Goal: Task Accomplishment & Management: Manage account settings

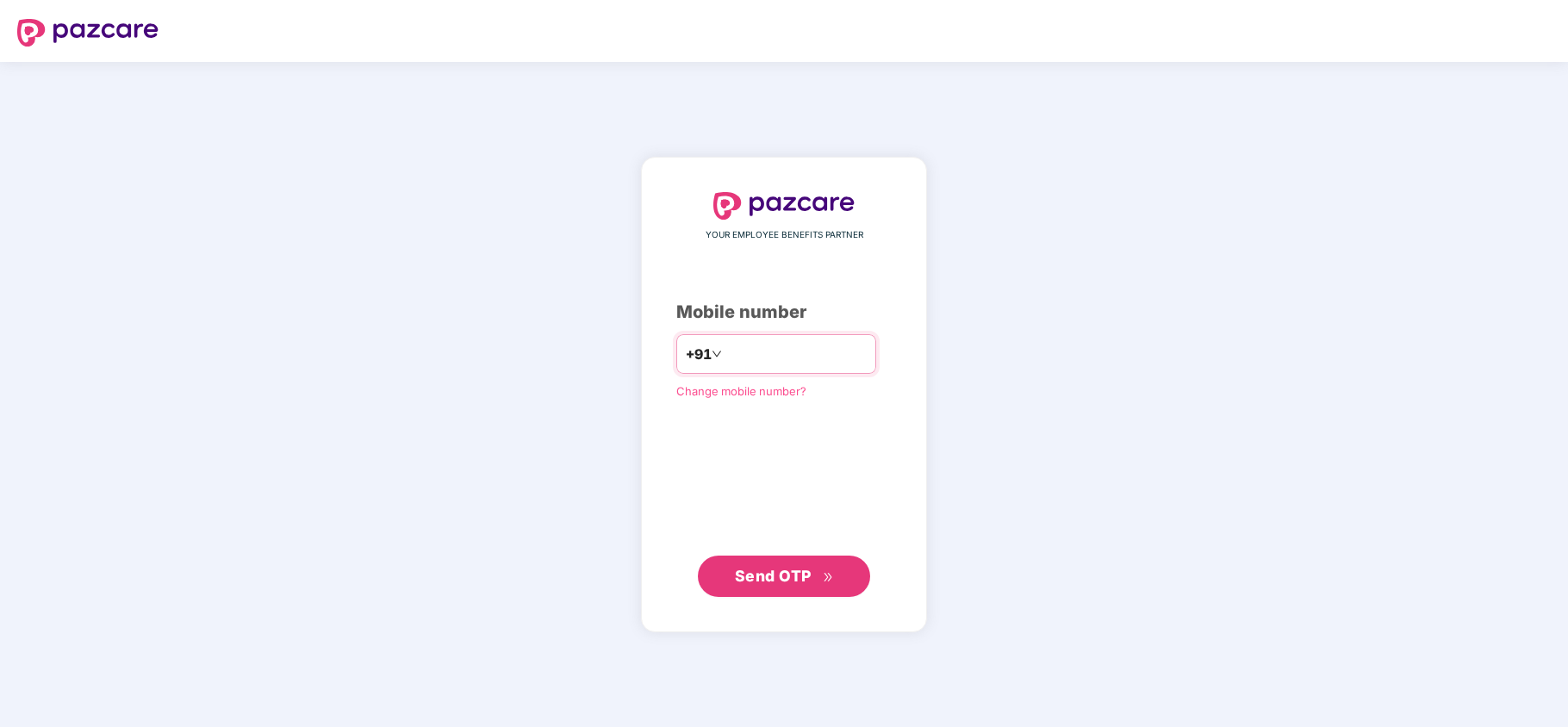
type input "**********"
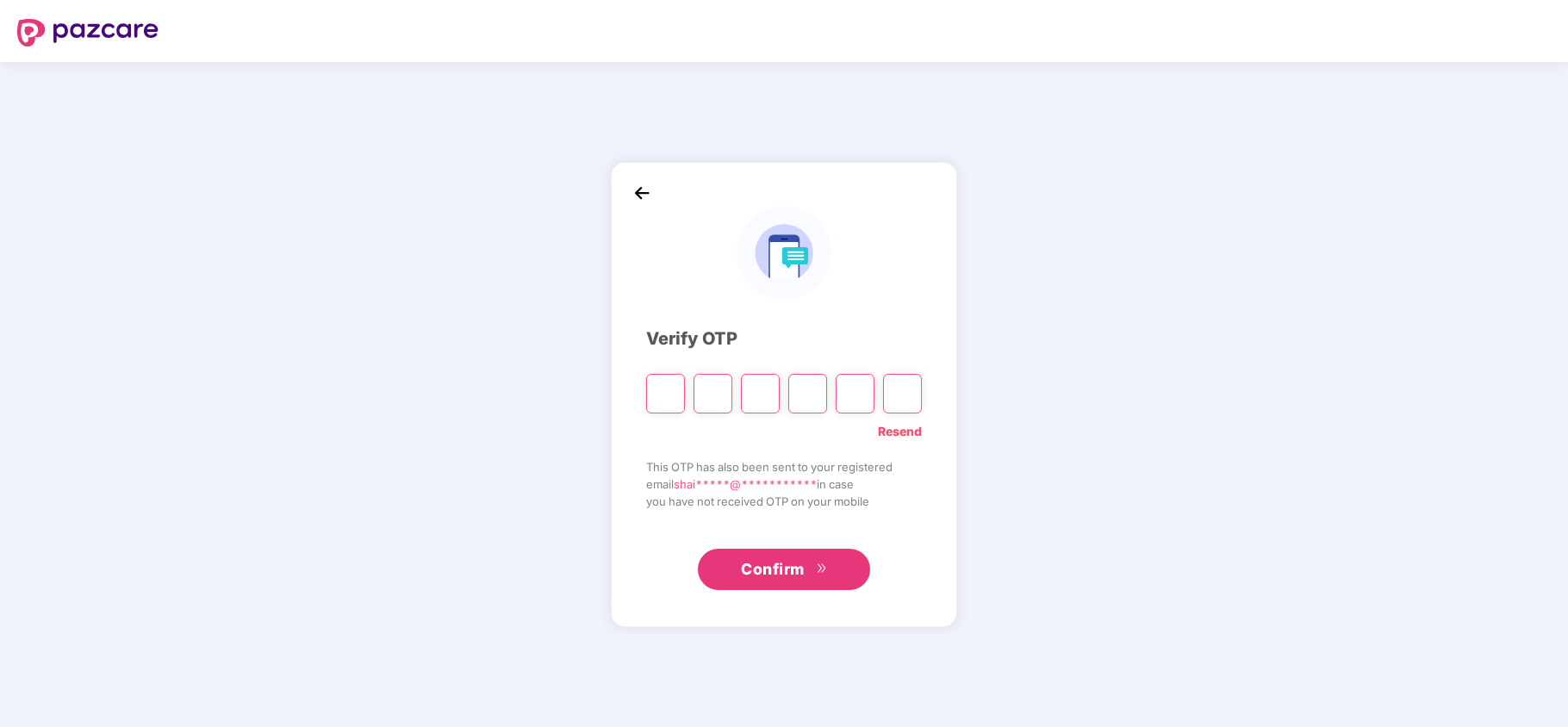
type input "*"
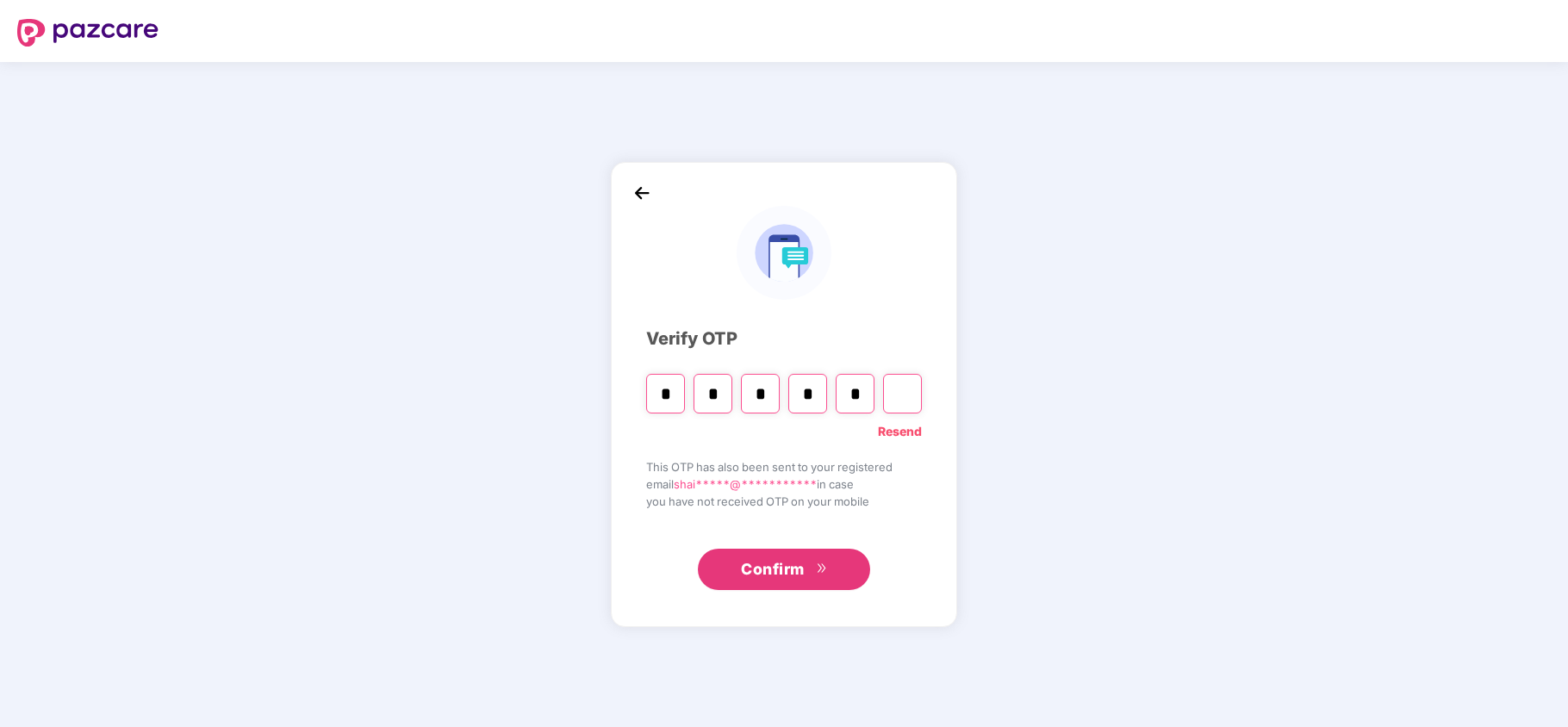
type input "*"
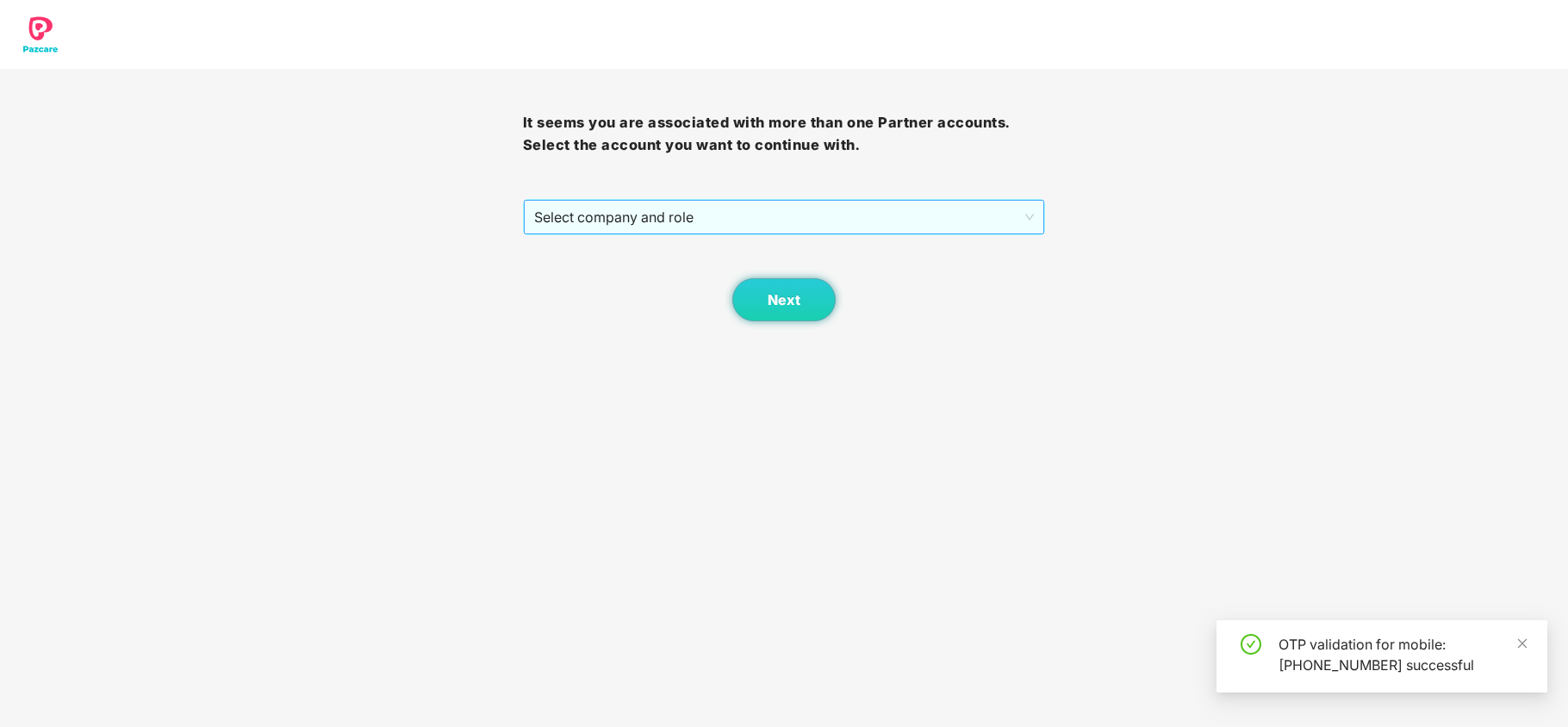
click at [636, 225] on span "Select company and role" at bounding box center [784, 216] width 500 height 33
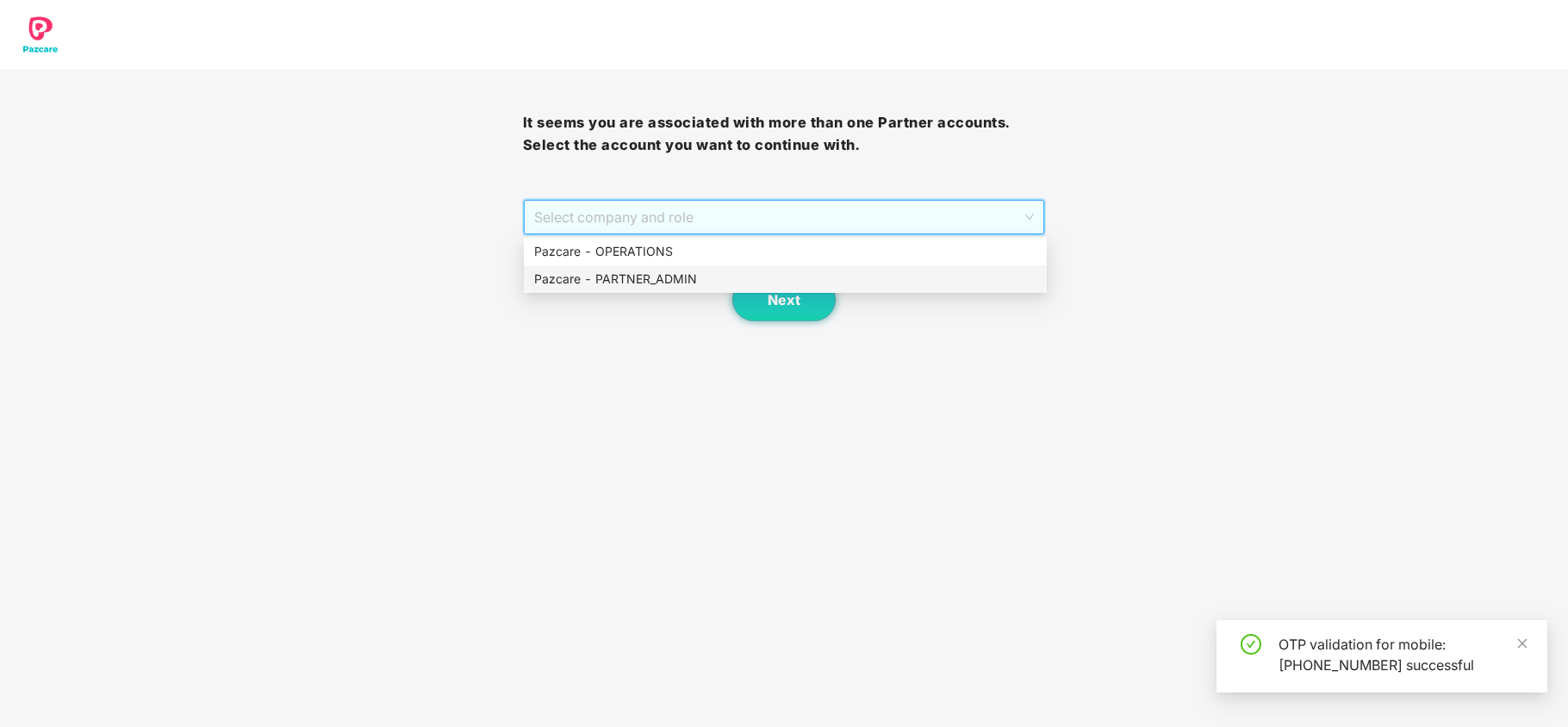
click at [638, 273] on div "Pazcare - PARTNER_ADMIN" at bounding box center [785, 279] width 502 height 19
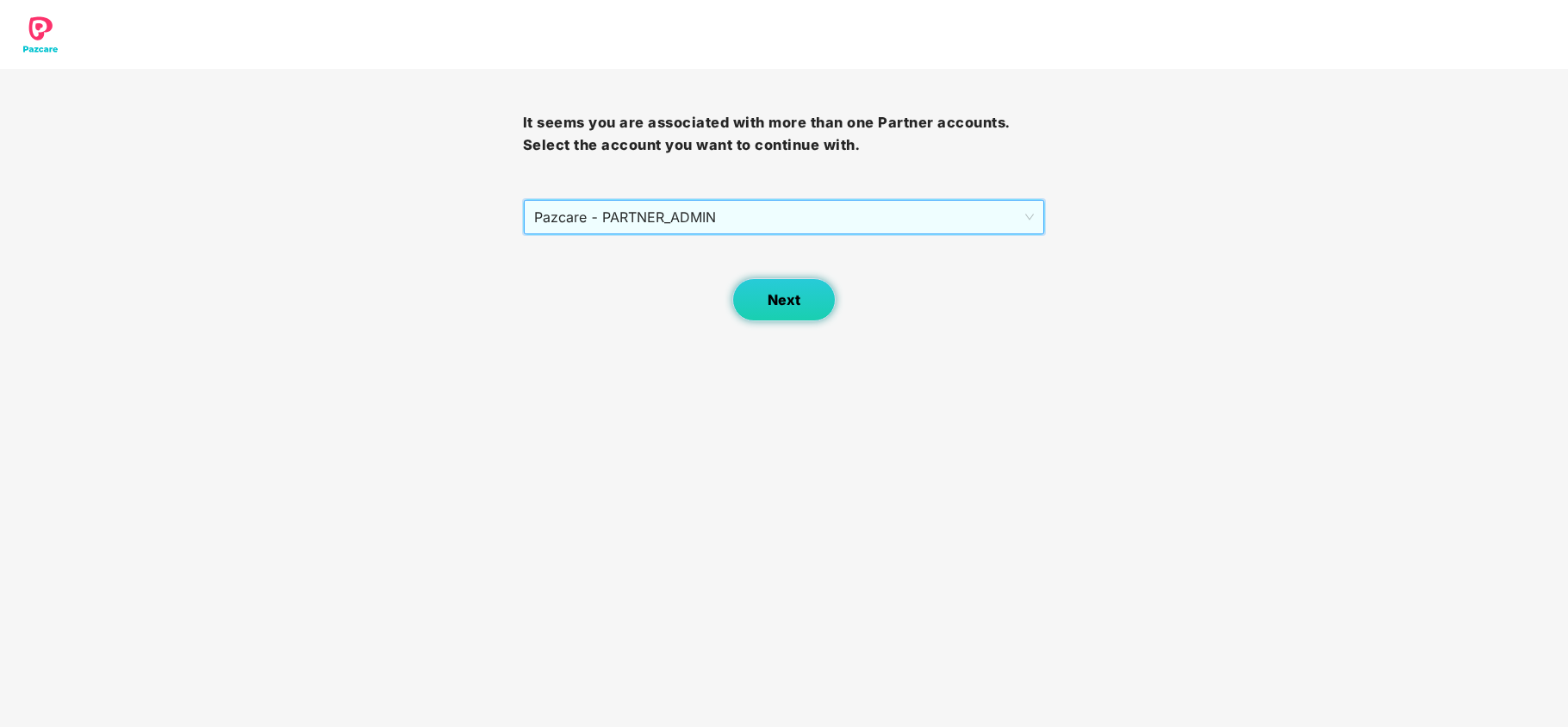
click at [781, 294] on span "Next" at bounding box center [784, 299] width 33 height 16
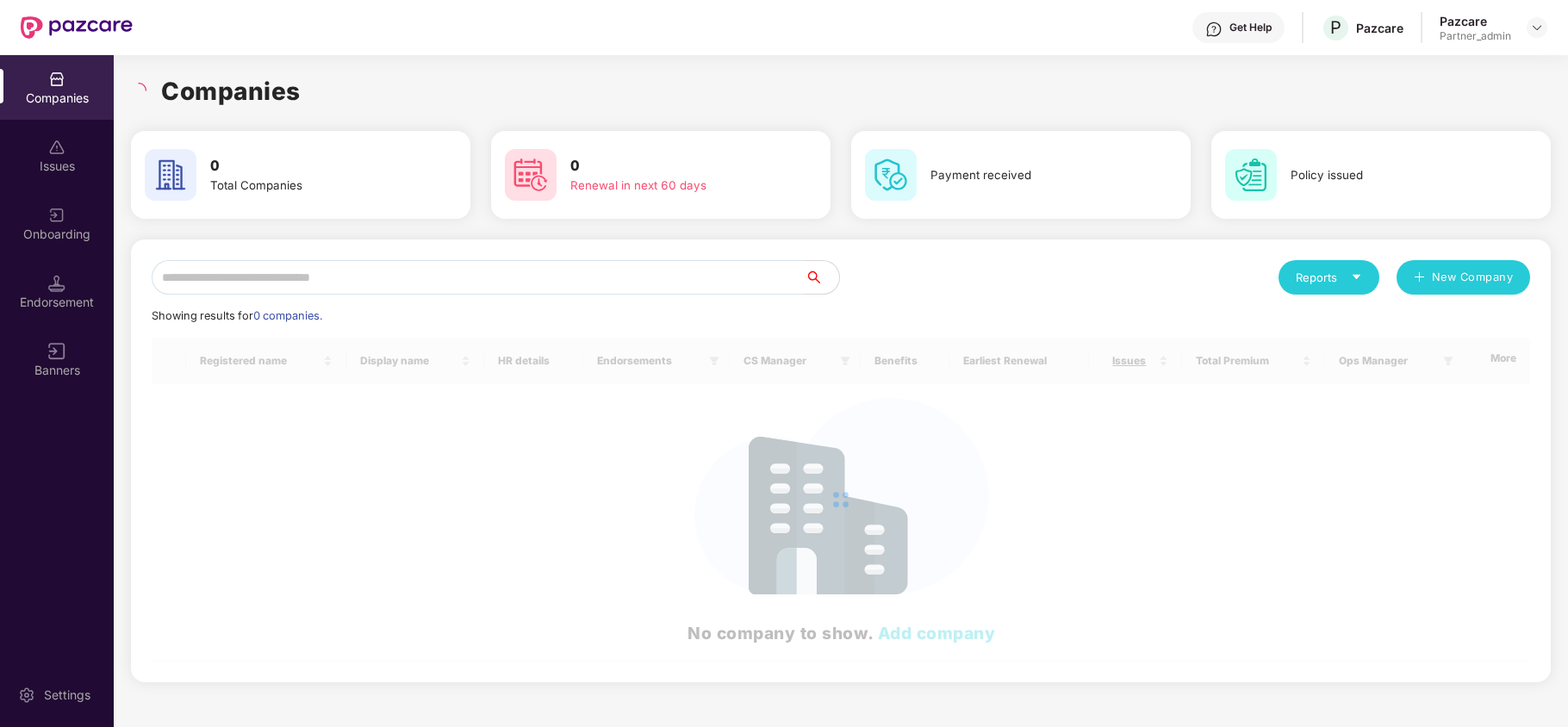
click at [579, 251] on div "Reports New Company Showing results for 0 companies. Registered name Display na…" at bounding box center [840, 461] width 1419 height 443
click at [560, 273] on input "text" at bounding box center [478, 277] width 653 height 35
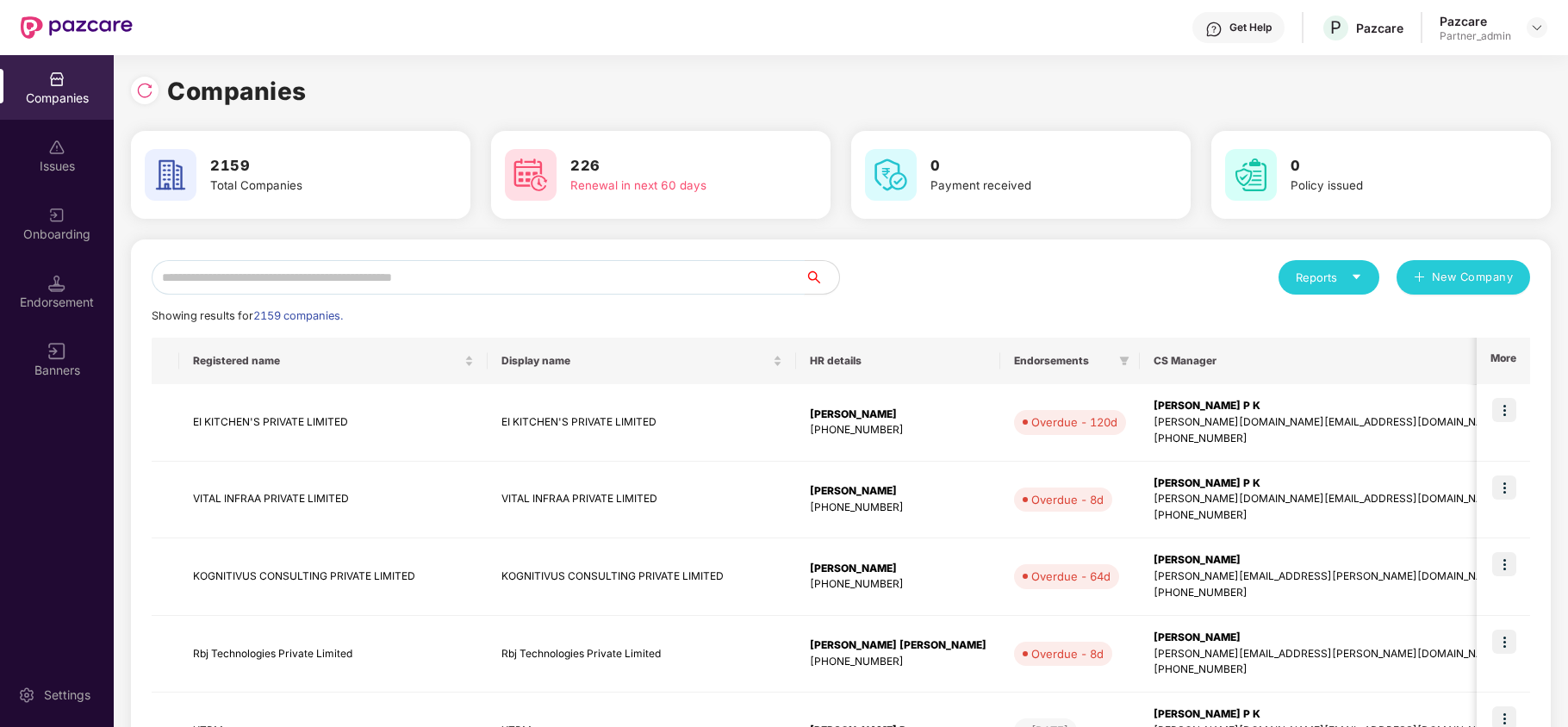
click at [524, 270] on input "text" at bounding box center [478, 277] width 653 height 35
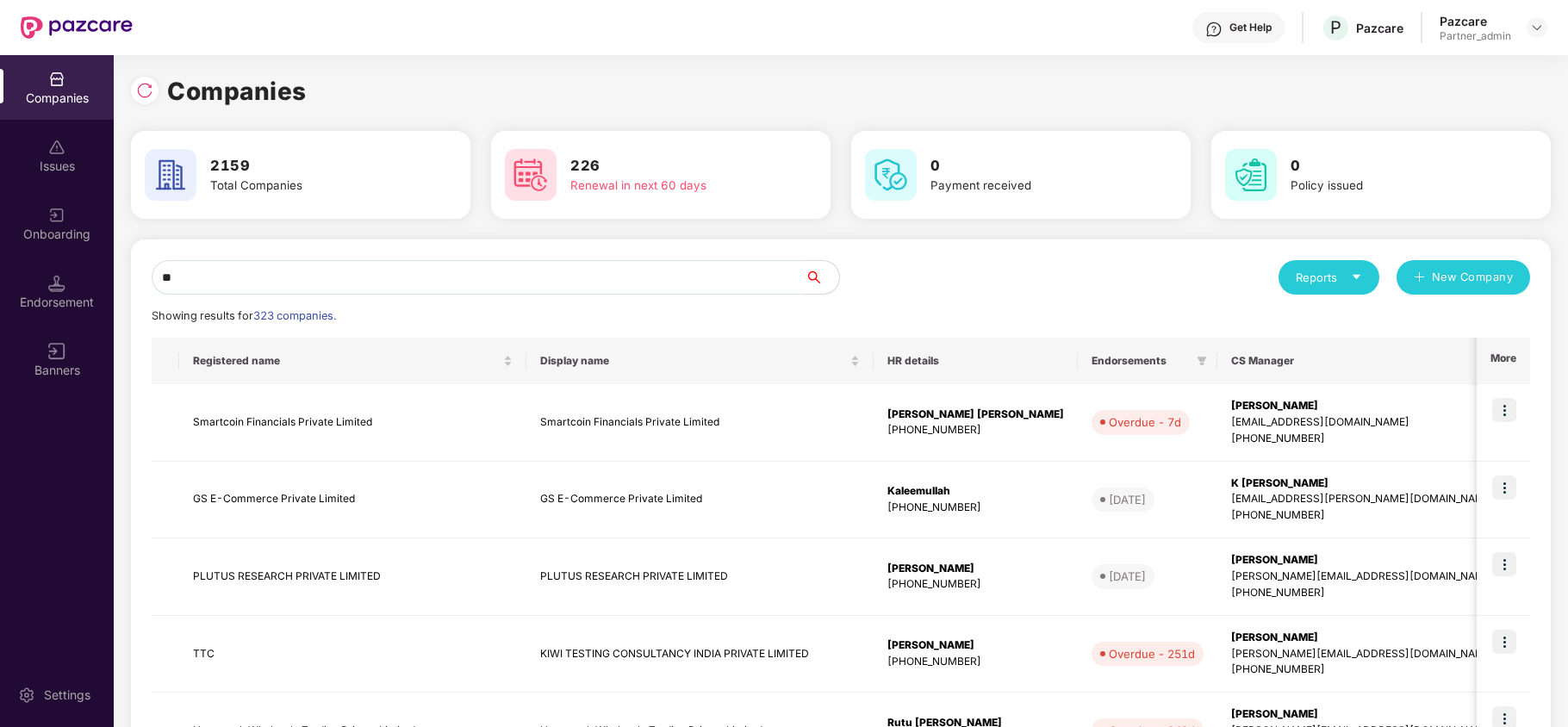
type input "*"
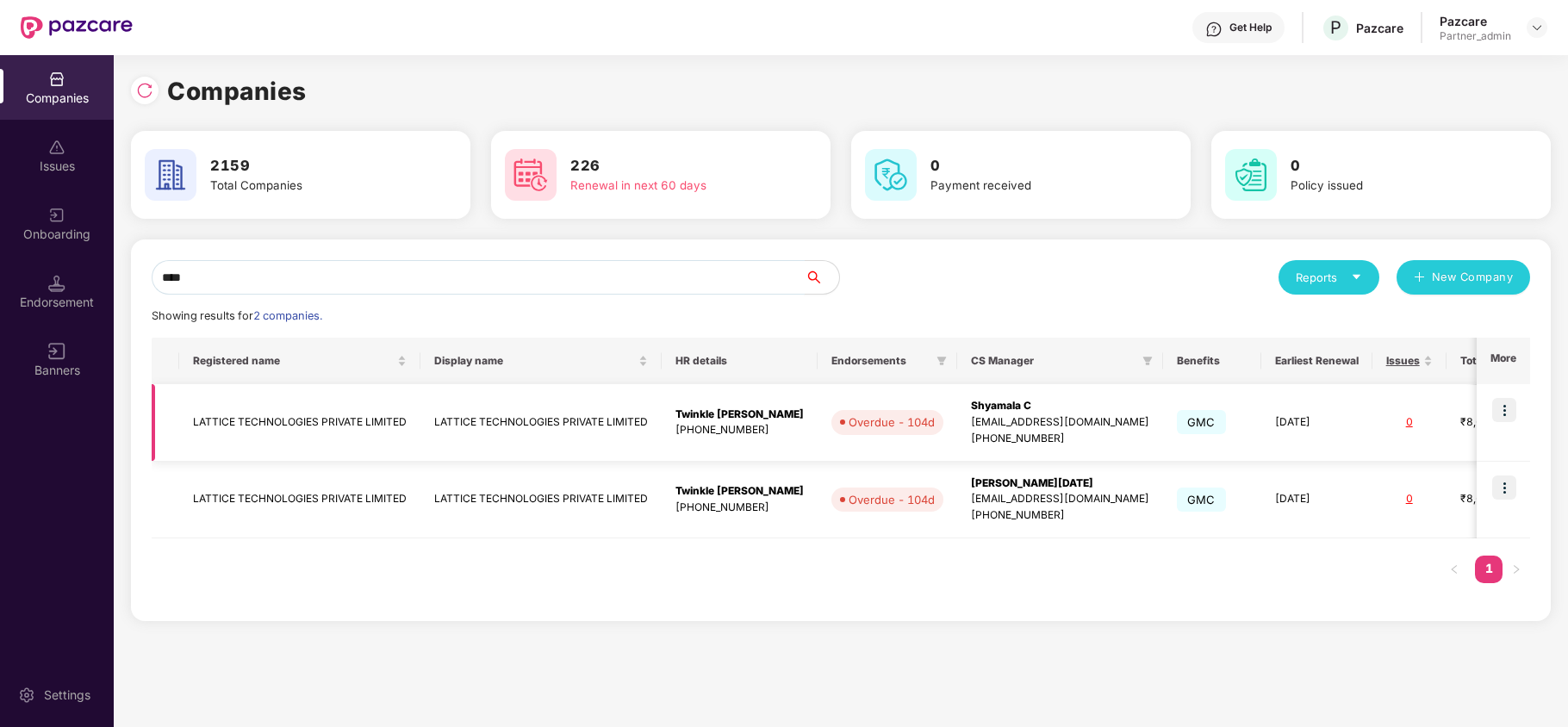
type input "****"
click at [1508, 412] on img at bounding box center [1504, 410] width 24 height 24
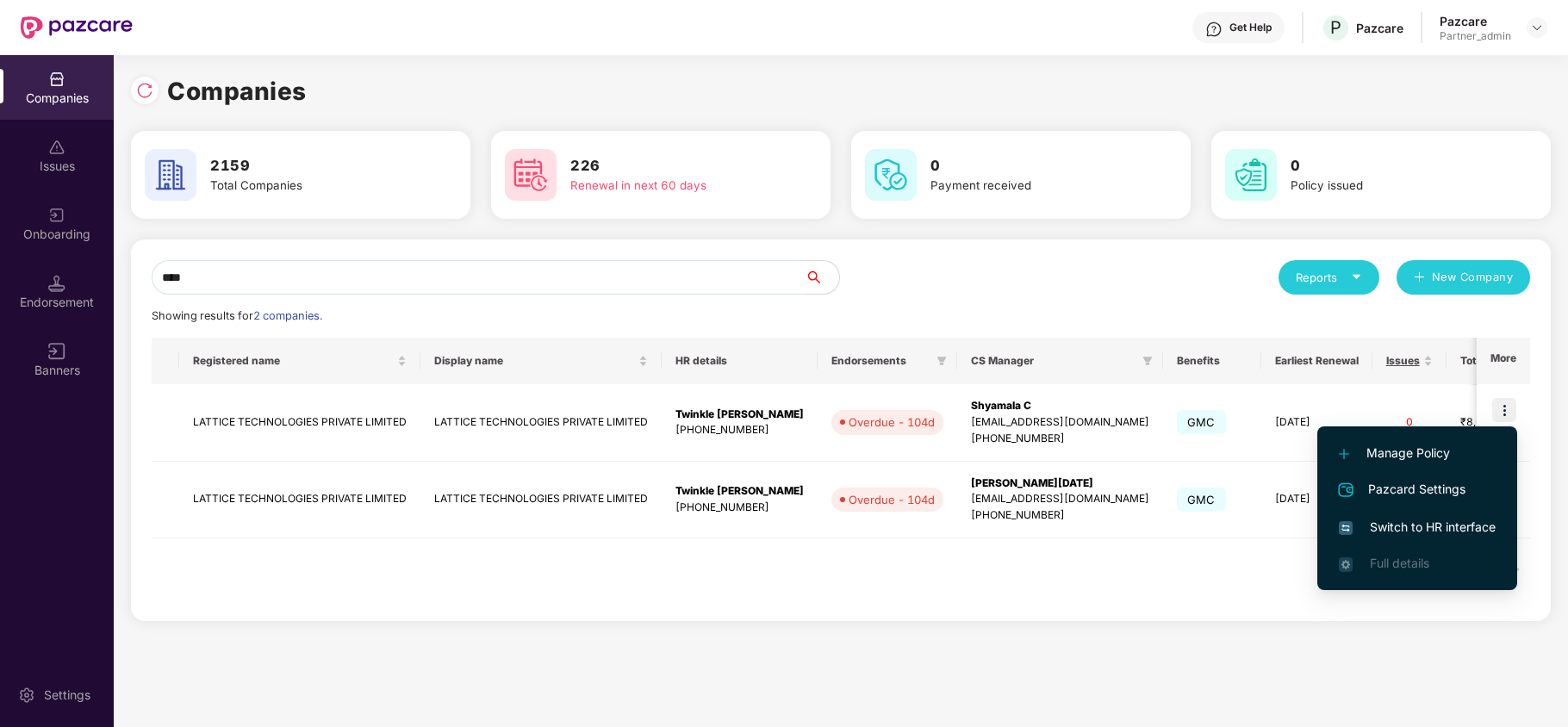
click at [1446, 522] on span "Switch to HR interface" at bounding box center [1417, 527] width 157 height 19
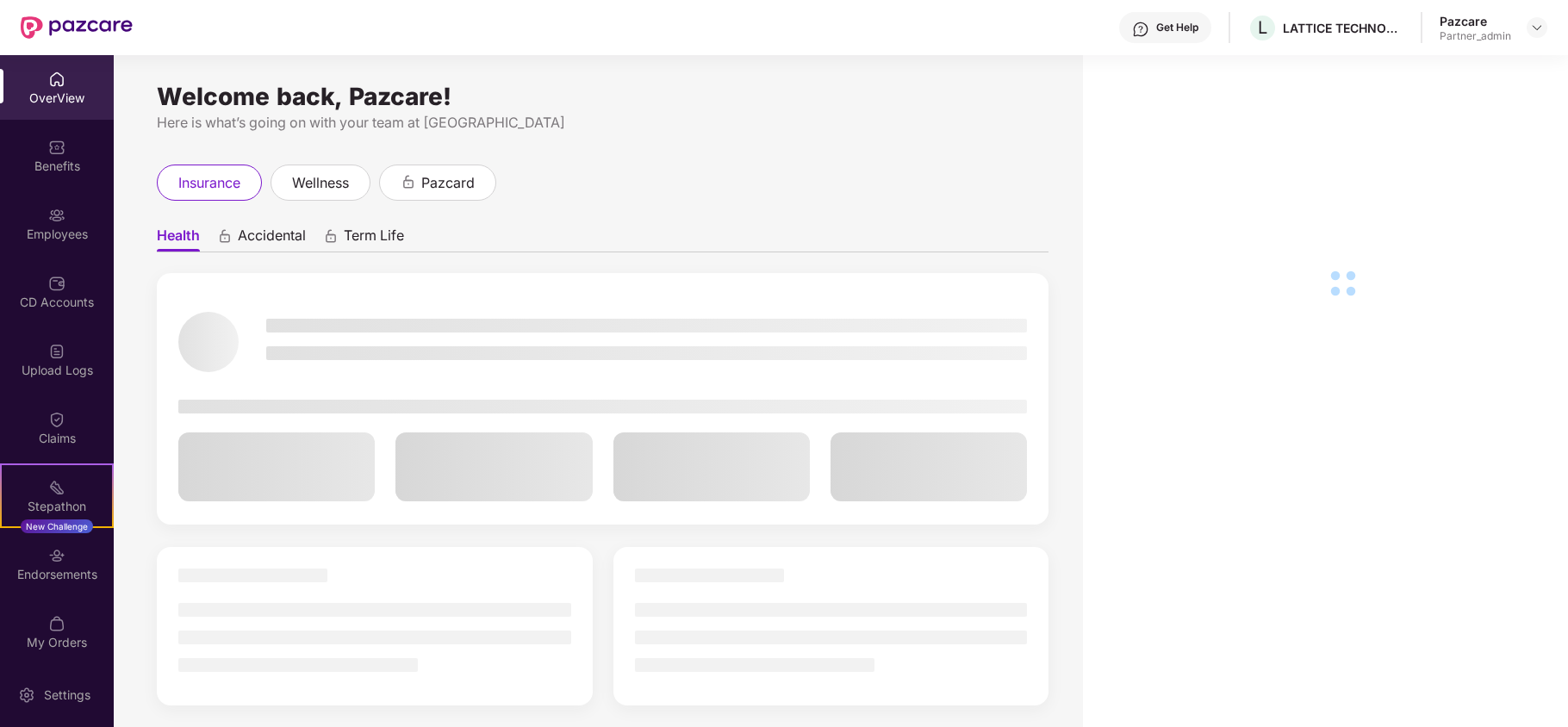
click at [36, 229] on div "Employees" at bounding box center [56, 234] width 114 height 17
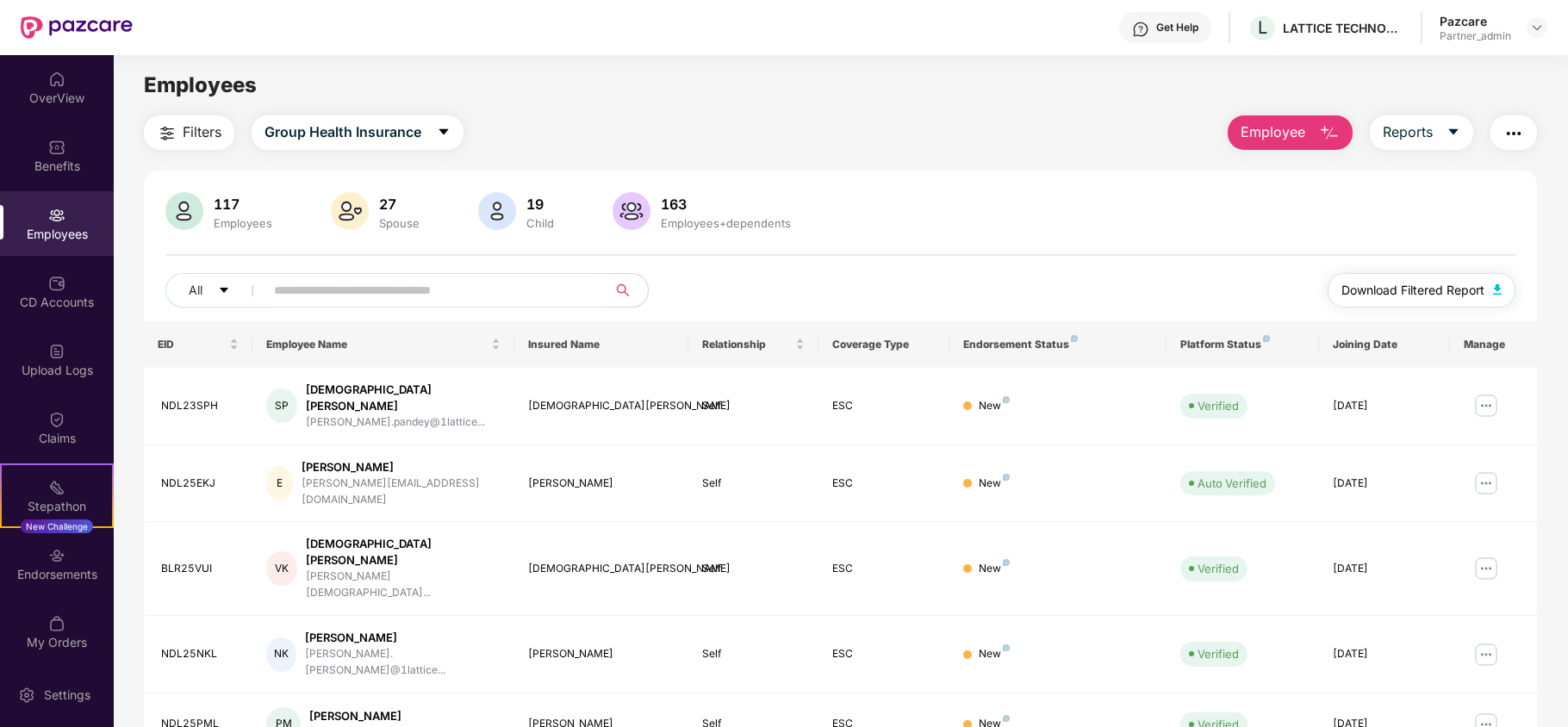
click at [1409, 291] on span "Download Filtered Report" at bounding box center [1413, 291] width 143 height 19
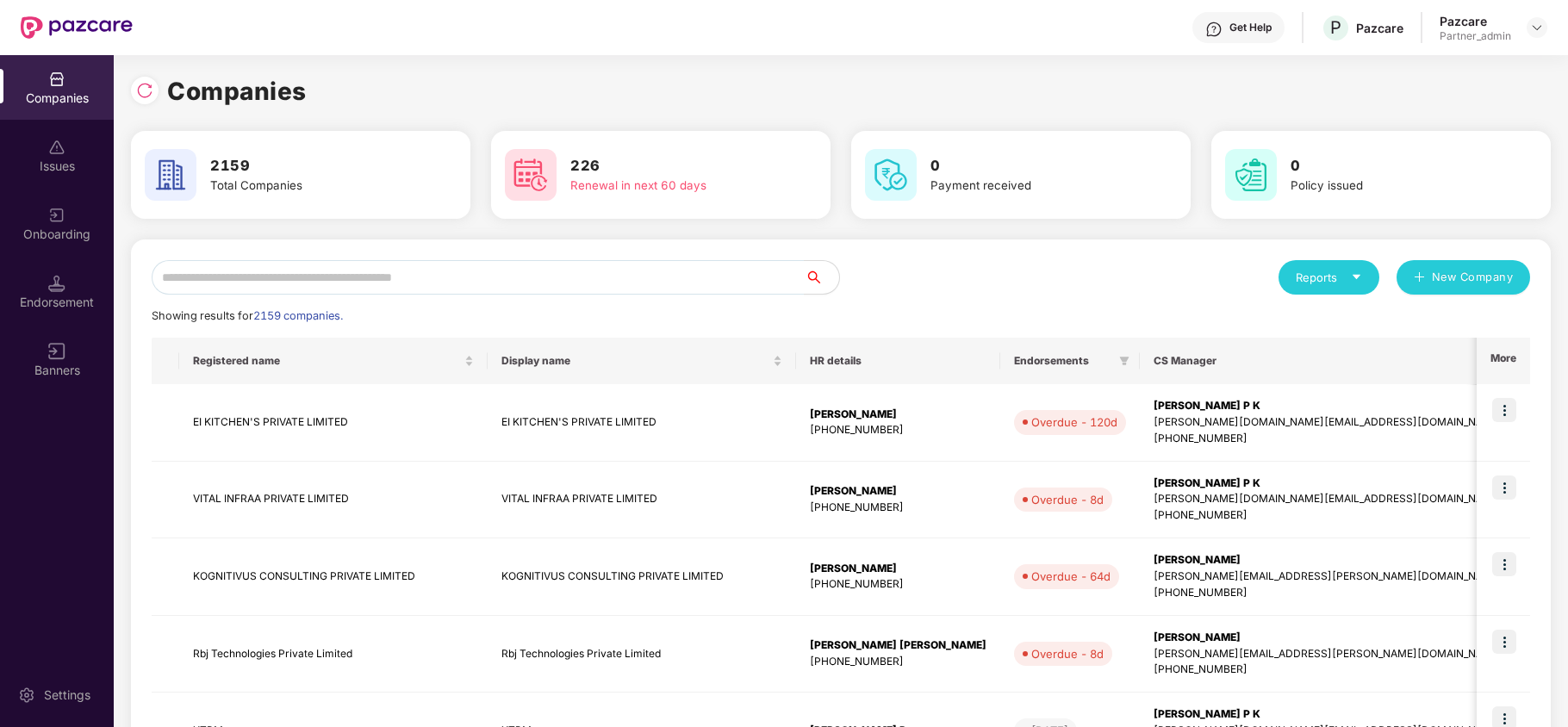
click at [60, 324] on div "Companies Issues Onboarding Endorsement Banners" at bounding box center [56, 226] width 114 height 340
click at [62, 304] on div "Endorsement" at bounding box center [56, 302] width 114 height 17
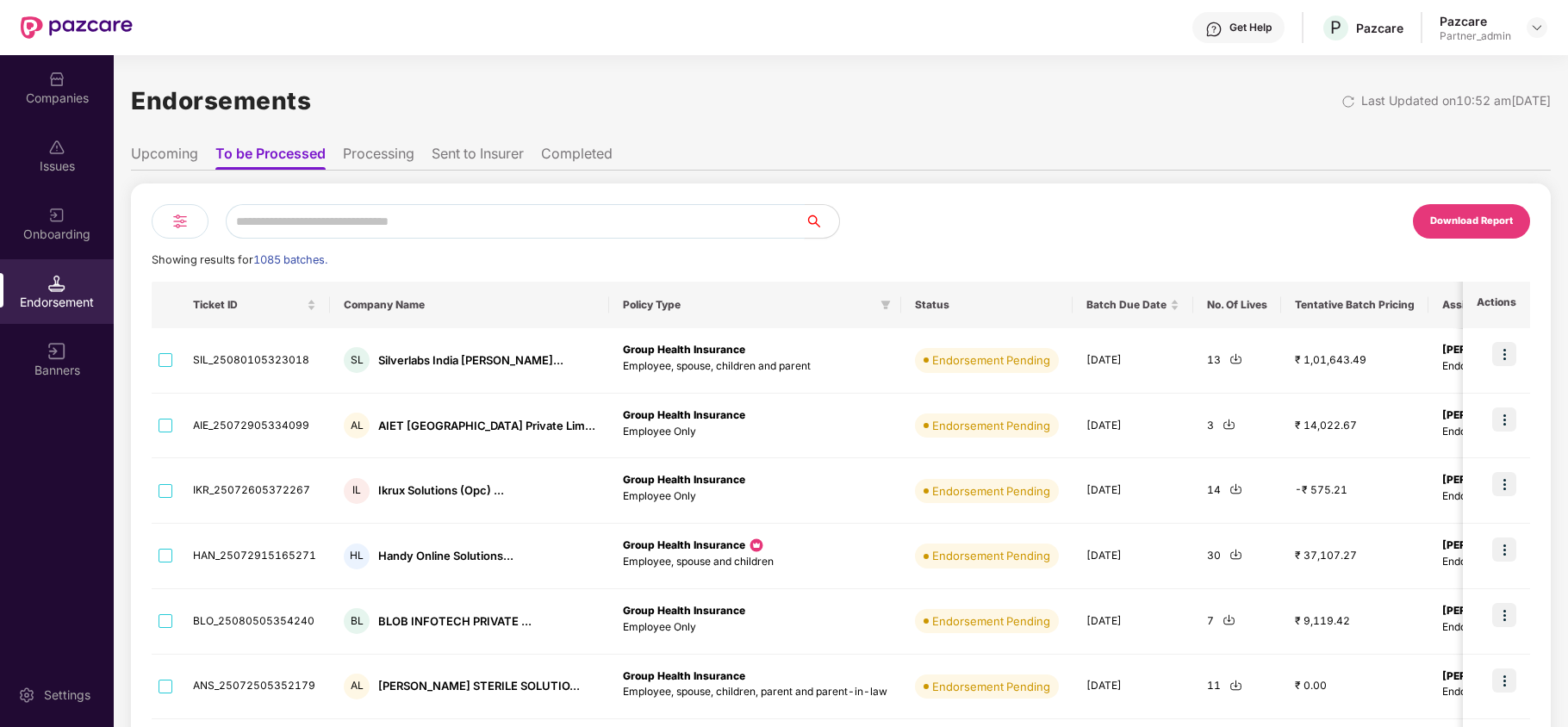
click at [396, 224] on input "text" at bounding box center [515, 221] width 578 height 35
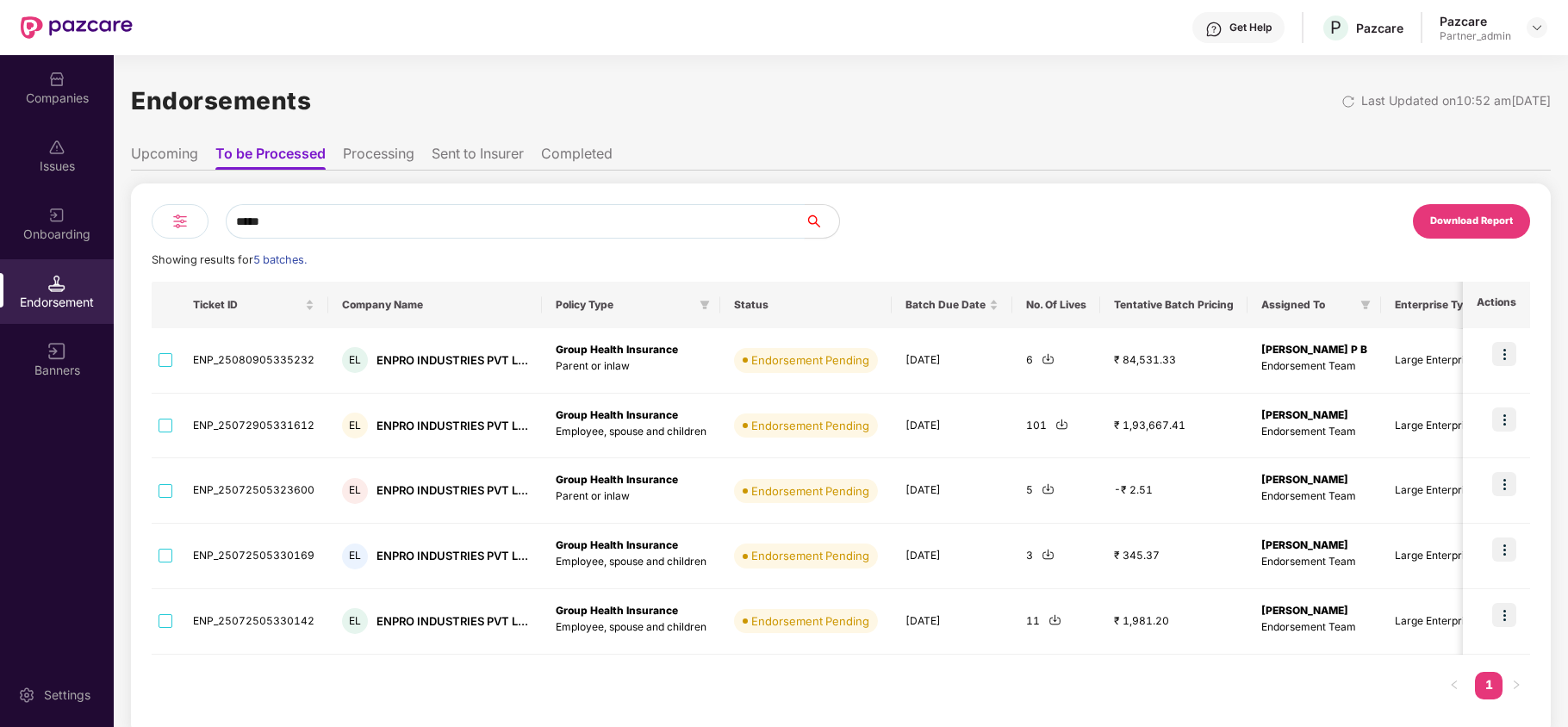
type input "*****"
click at [155, 149] on li "Upcoming" at bounding box center [164, 157] width 67 height 25
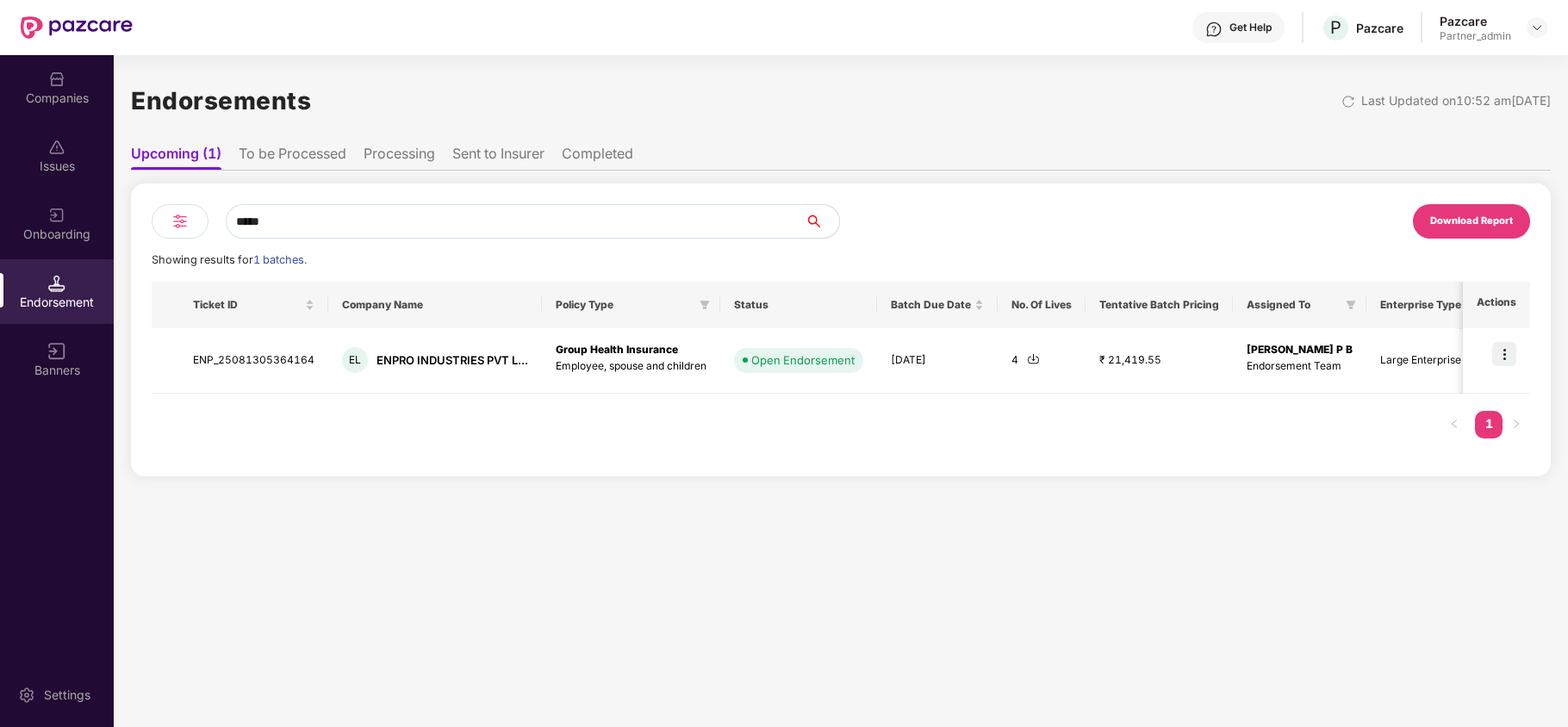
click at [307, 153] on li "To be Processed" at bounding box center [293, 157] width 107 height 25
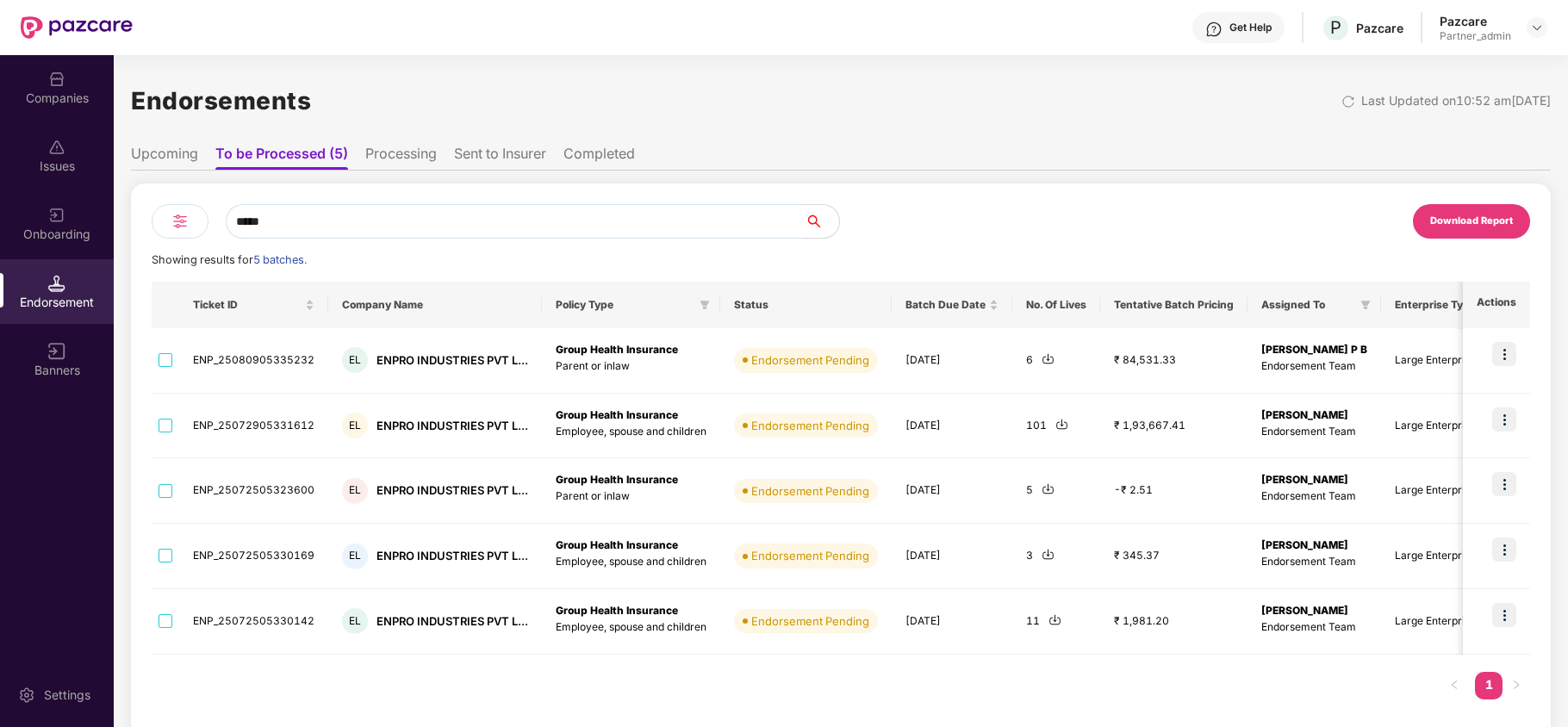
click at [176, 222] on img at bounding box center [180, 221] width 21 height 21
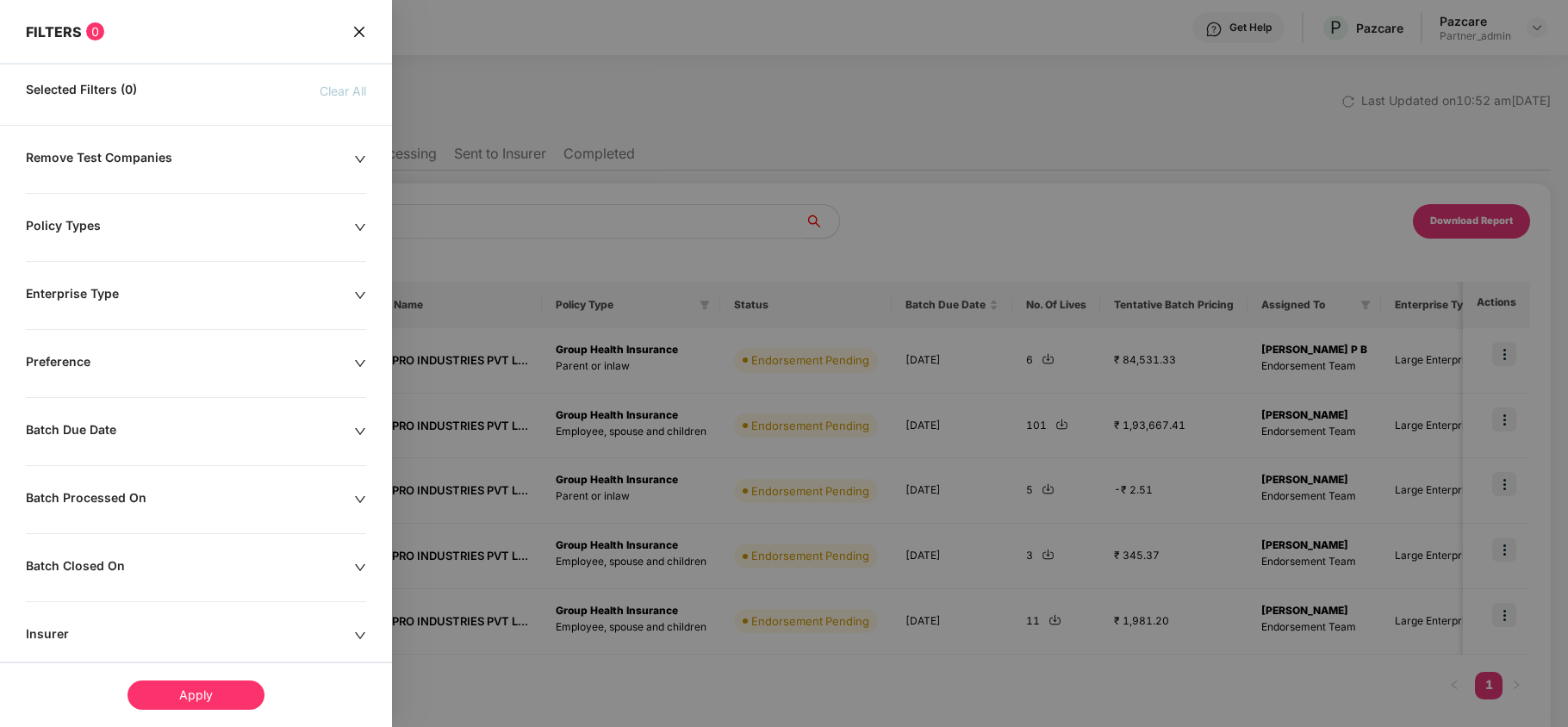
click at [81, 234] on div "Policy Types" at bounding box center [189, 228] width 328 height 19
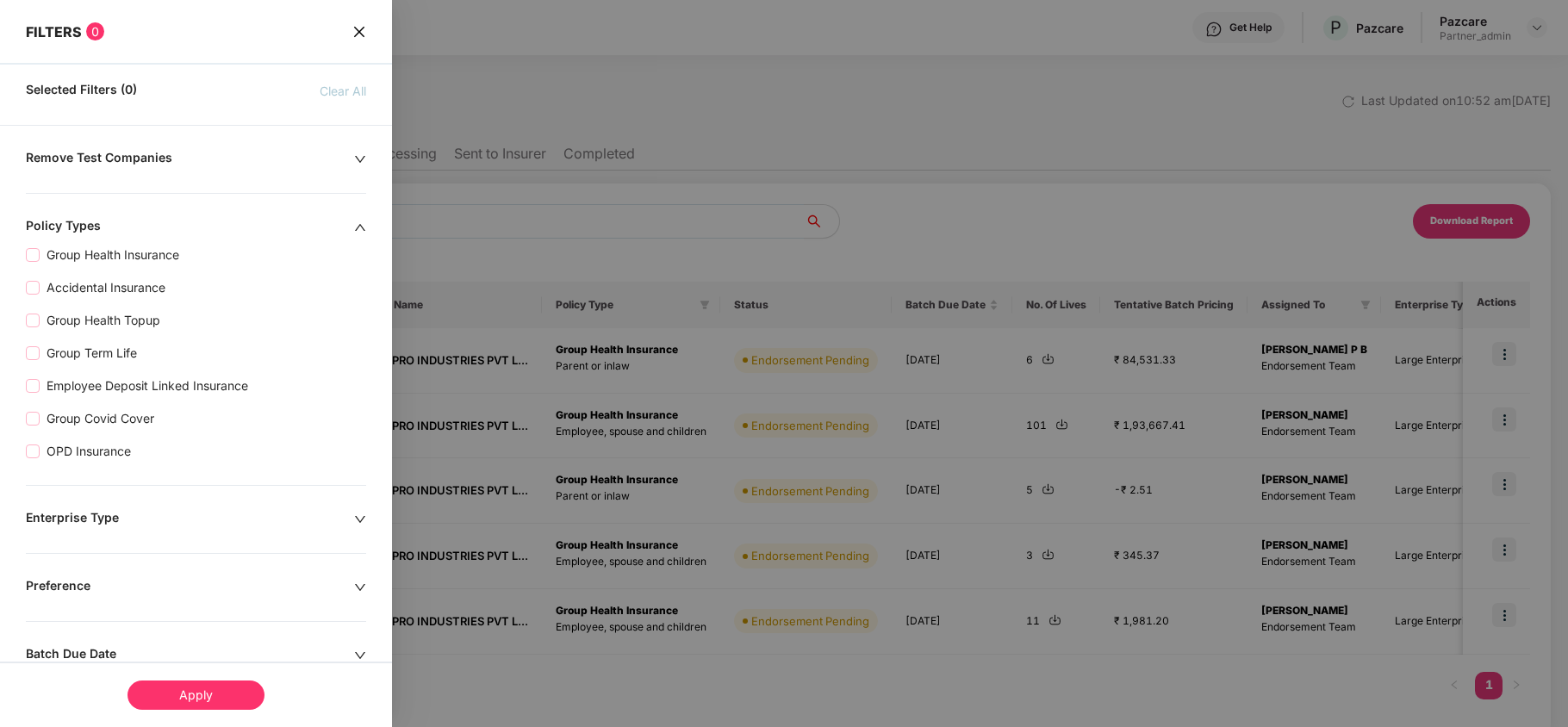
click at [360, 31] on icon "close" at bounding box center [359, 32] width 14 height 14
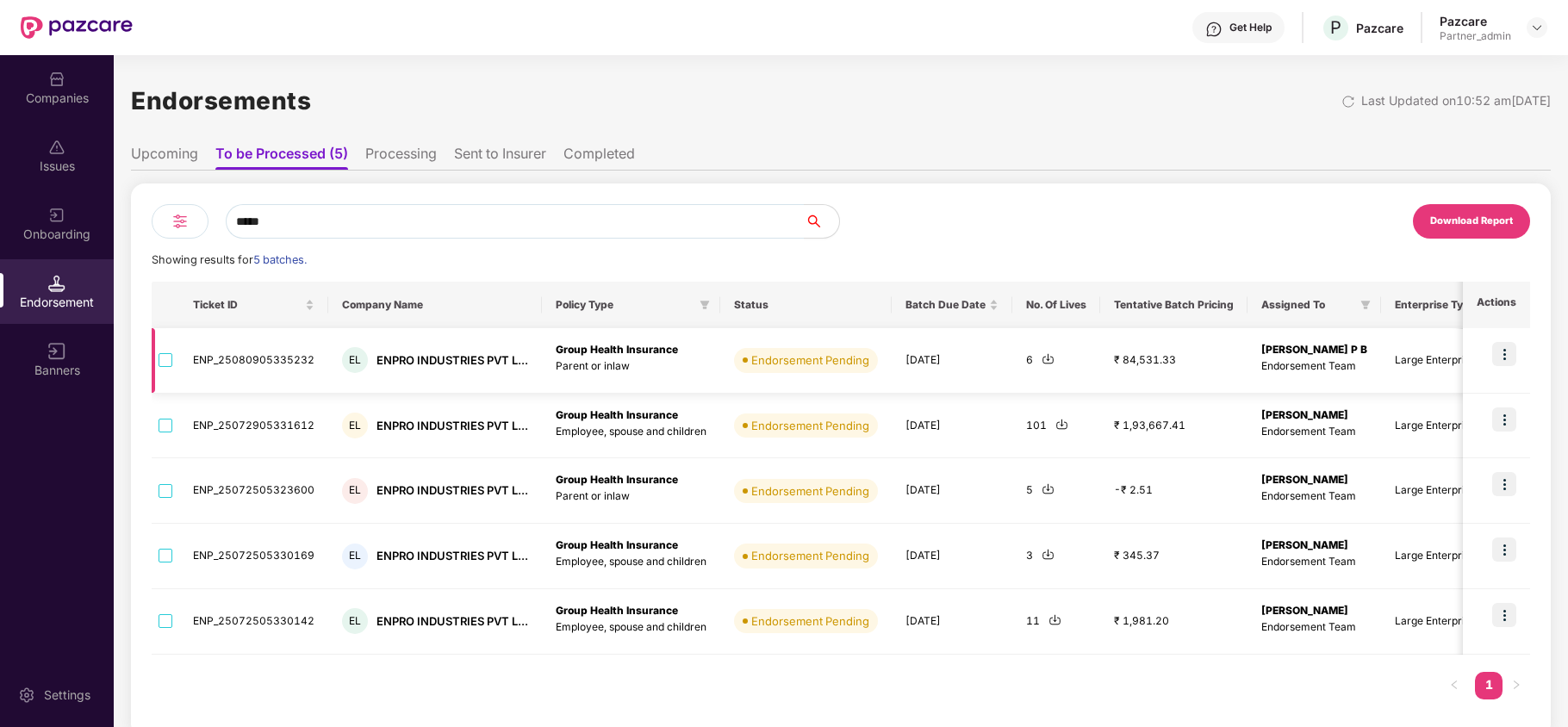
click at [1041, 358] on img at bounding box center [1048, 359] width 13 height 13
click at [1048, 491] on img at bounding box center [1048, 489] width 13 height 13
